Goal: Register for event/course

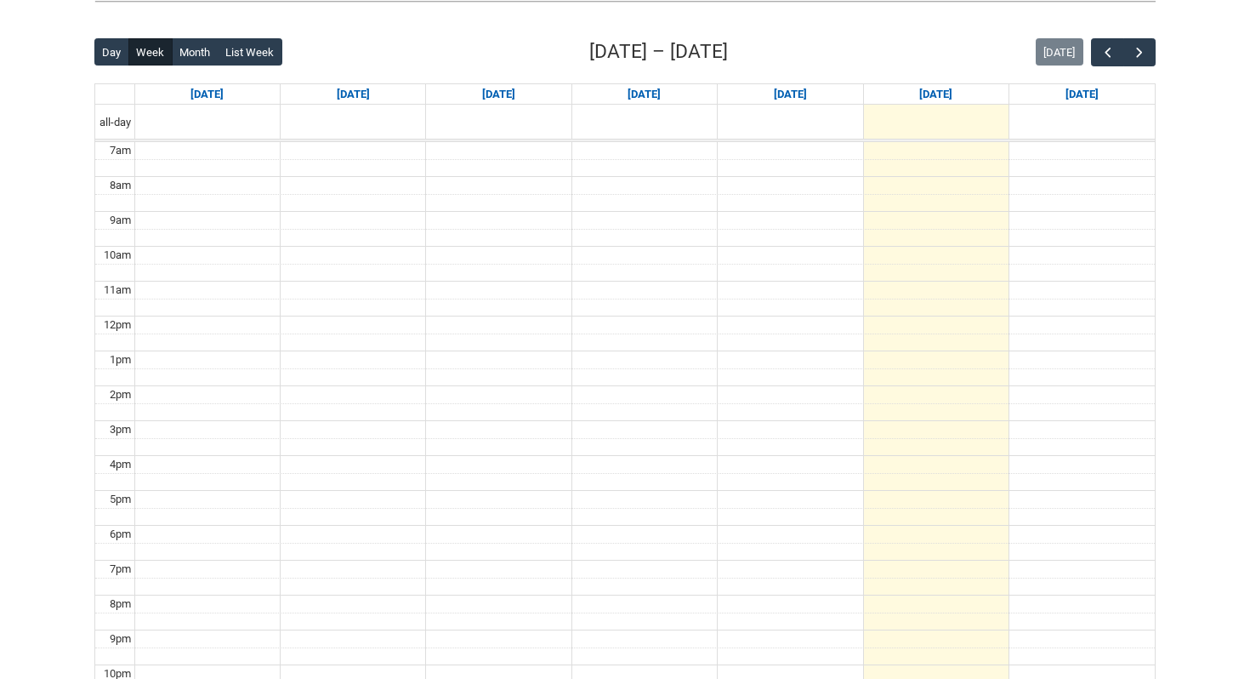
scroll to position [414, 0]
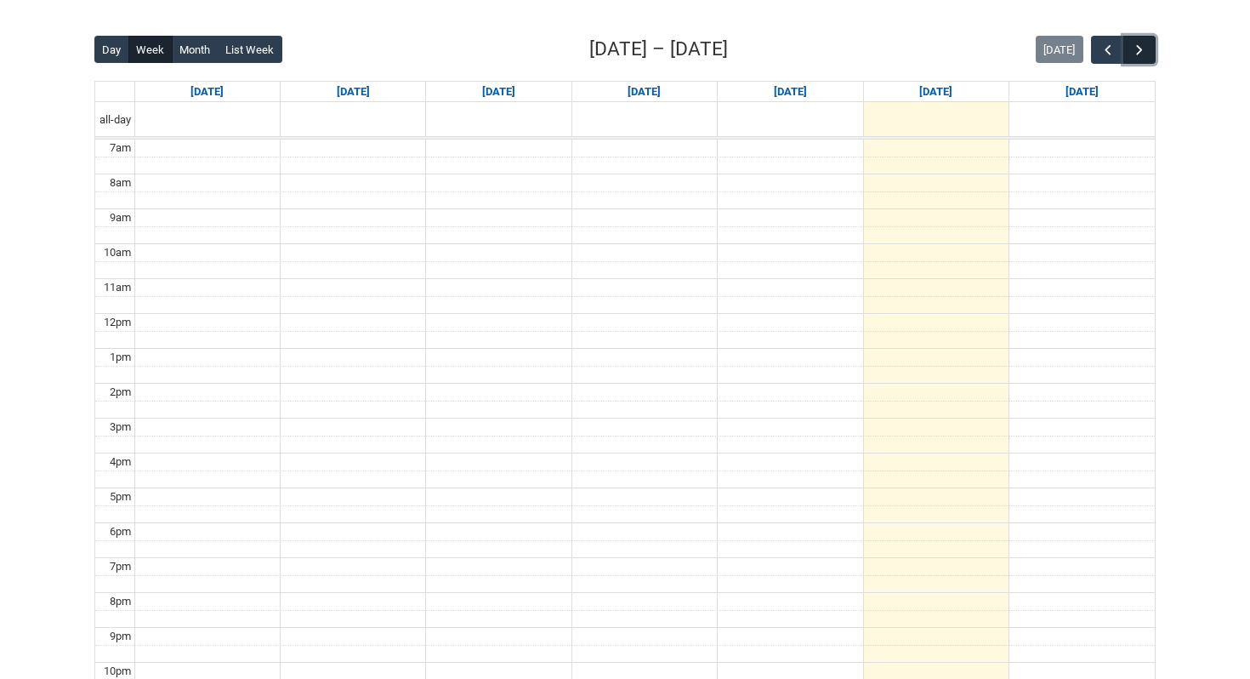
click at [1152, 42] on button "button" at bounding box center [1139, 50] width 32 height 28
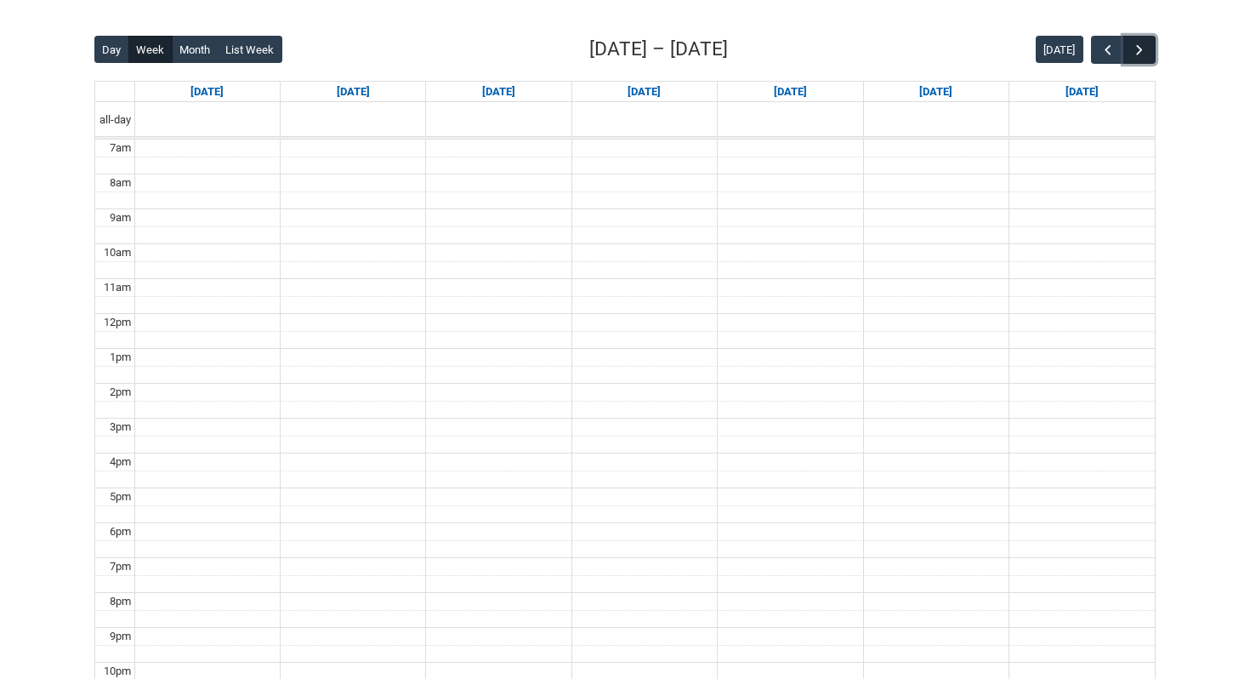
click at [1150, 45] on button "button" at bounding box center [1139, 50] width 32 height 28
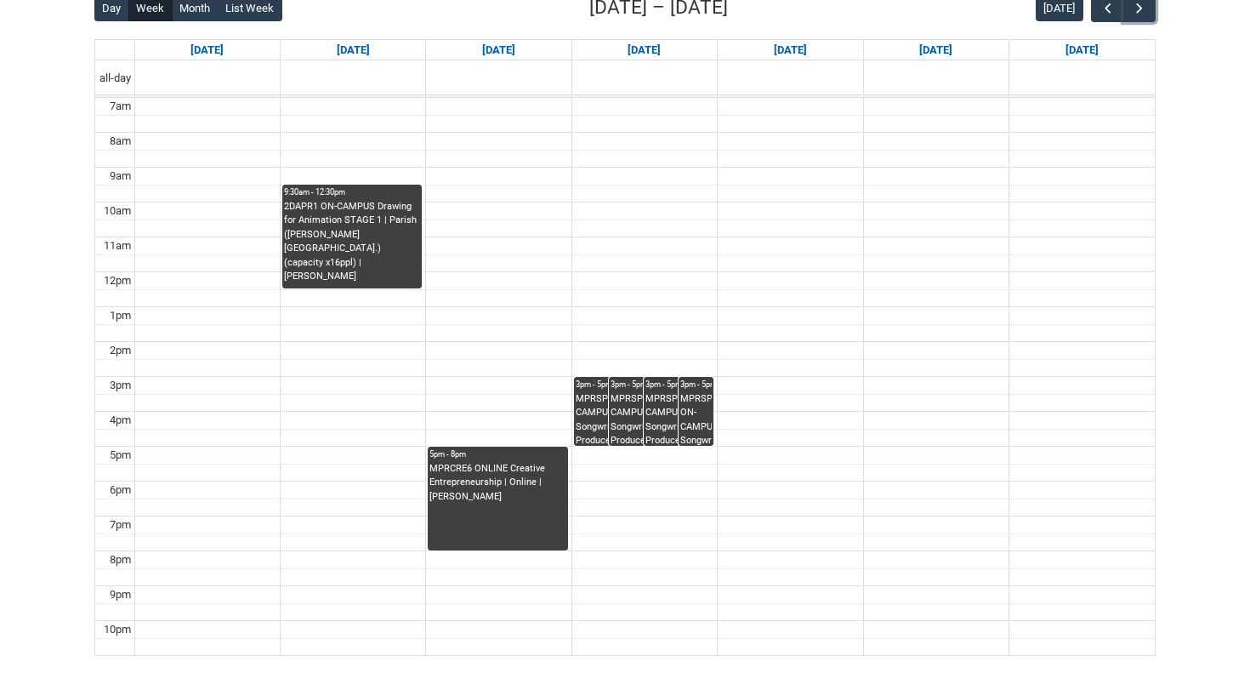
scroll to position [461, 0]
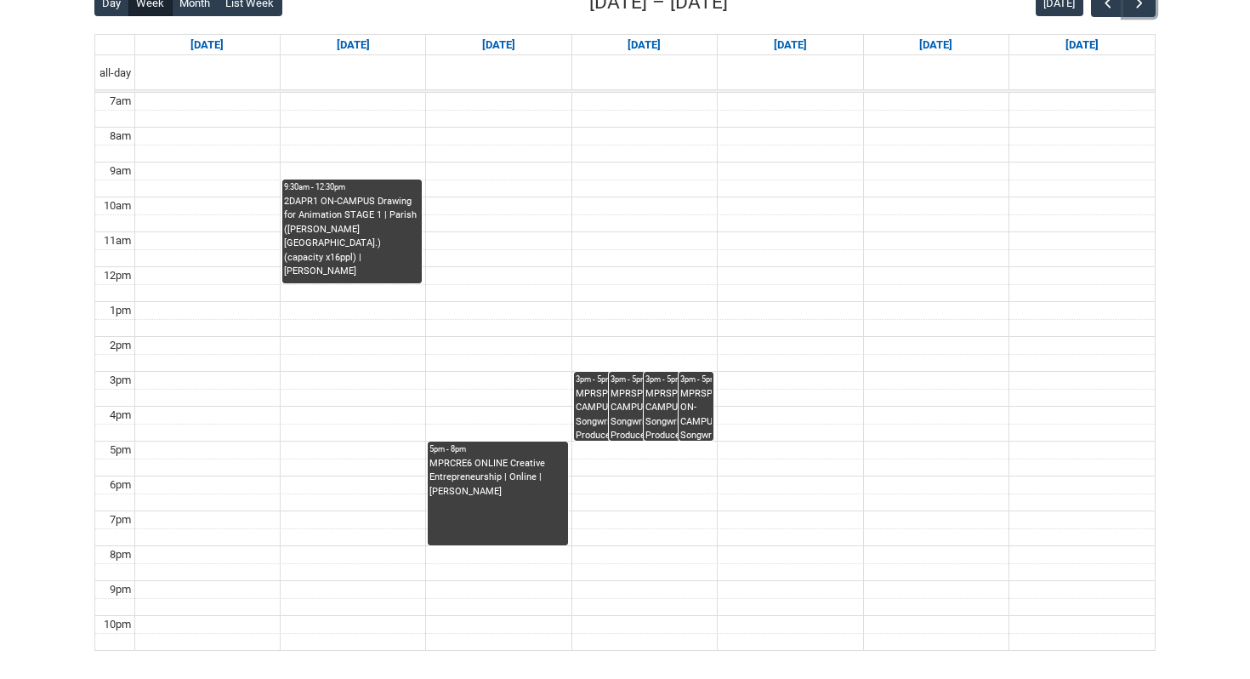
click at [640, 405] on div "MPRSPR3 ON-CAMPUS Songwriter Producer WED 3:00-5:00 | Ensemble Room 7 (Brunswic…" at bounding box center [644, 414] width 66 height 54
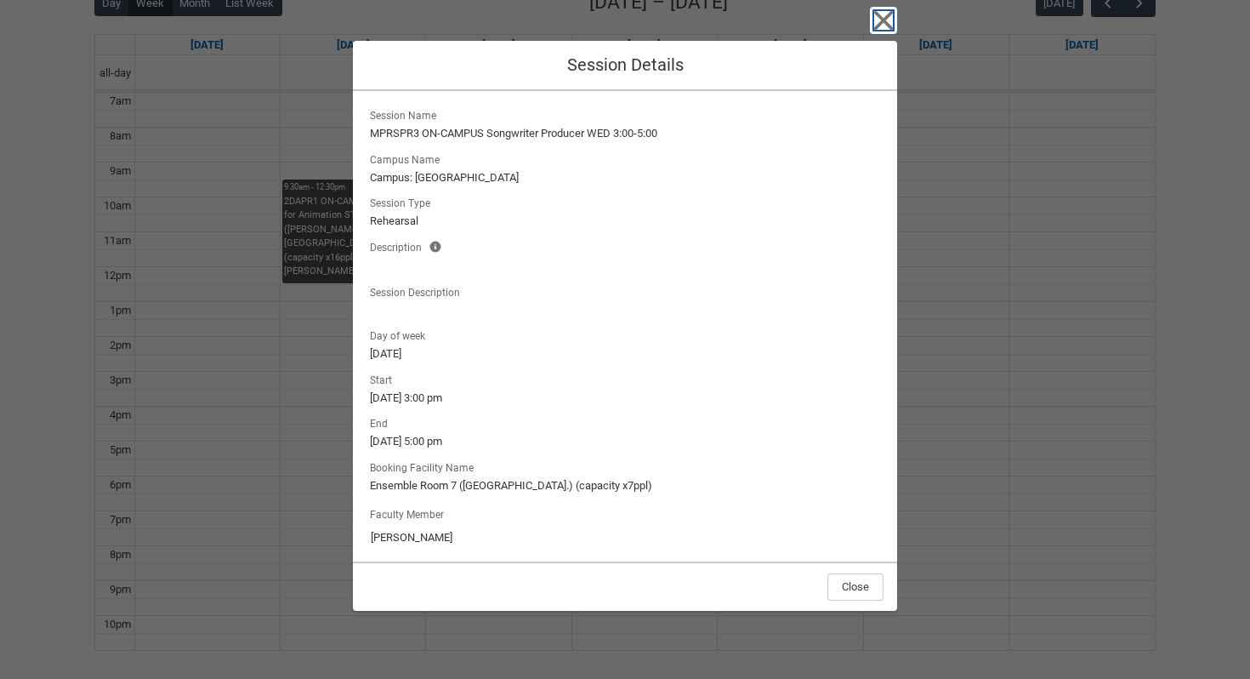
click at [876, 19] on icon "button" at bounding box center [883, 20] width 27 height 27
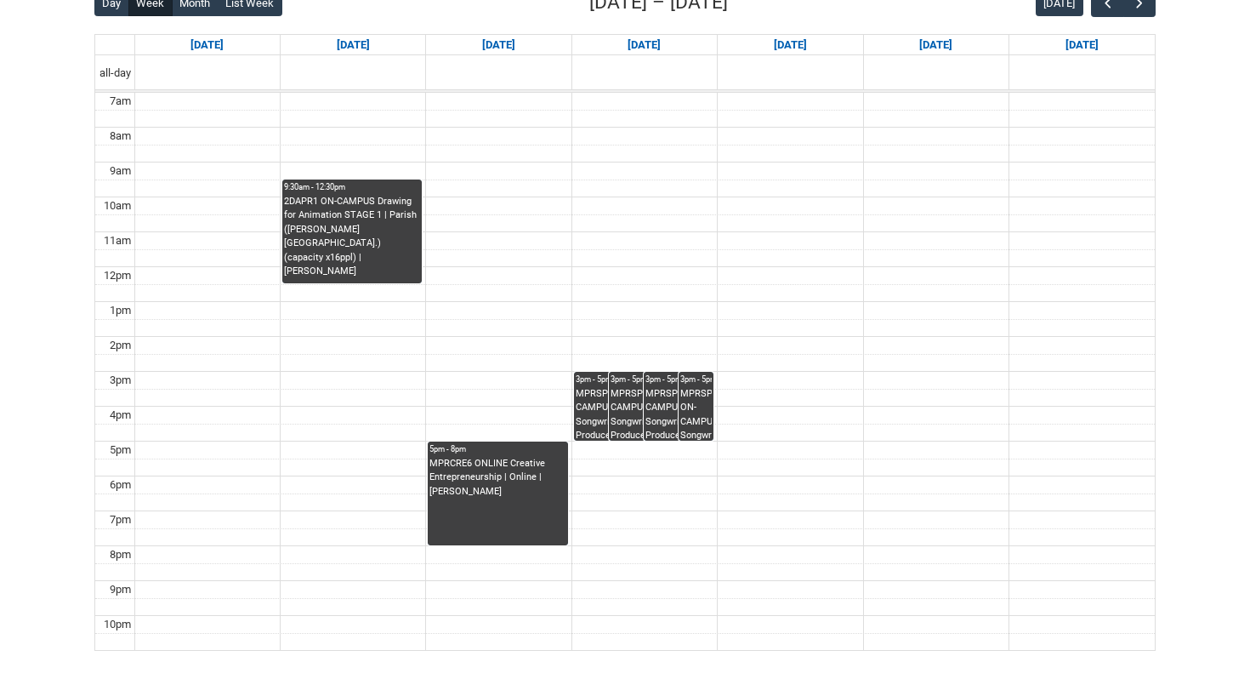
scroll to position [416, 0]
